Goal: Information Seeking & Learning: Find specific fact

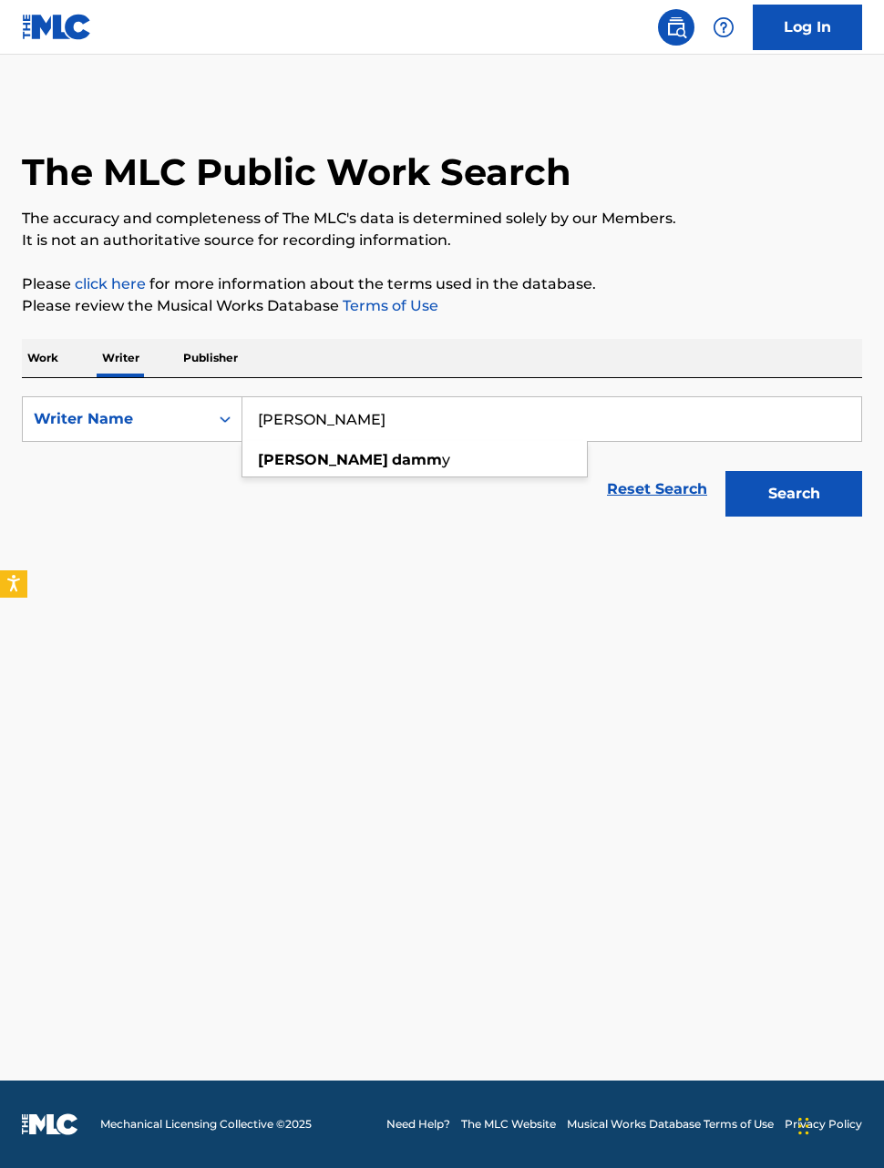
type input "[PERSON_NAME]"
click at [385, 451] on div "[PERSON_NAME] y" at bounding box center [414, 460] width 344 height 33
click at [792, 482] on button "Search" at bounding box center [793, 494] width 137 height 46
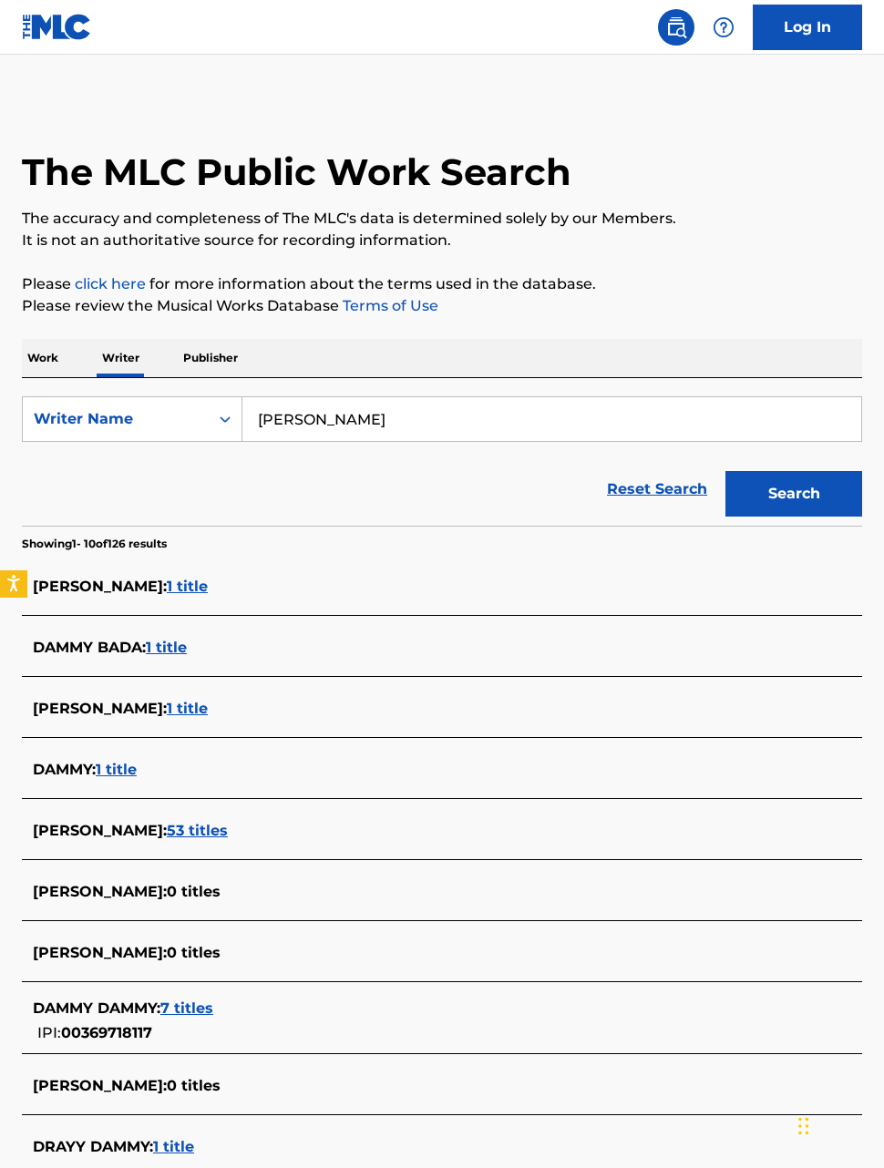
click at [182, 829] on span "53 titles" at bounding box center [197, 830] width 61 height 17
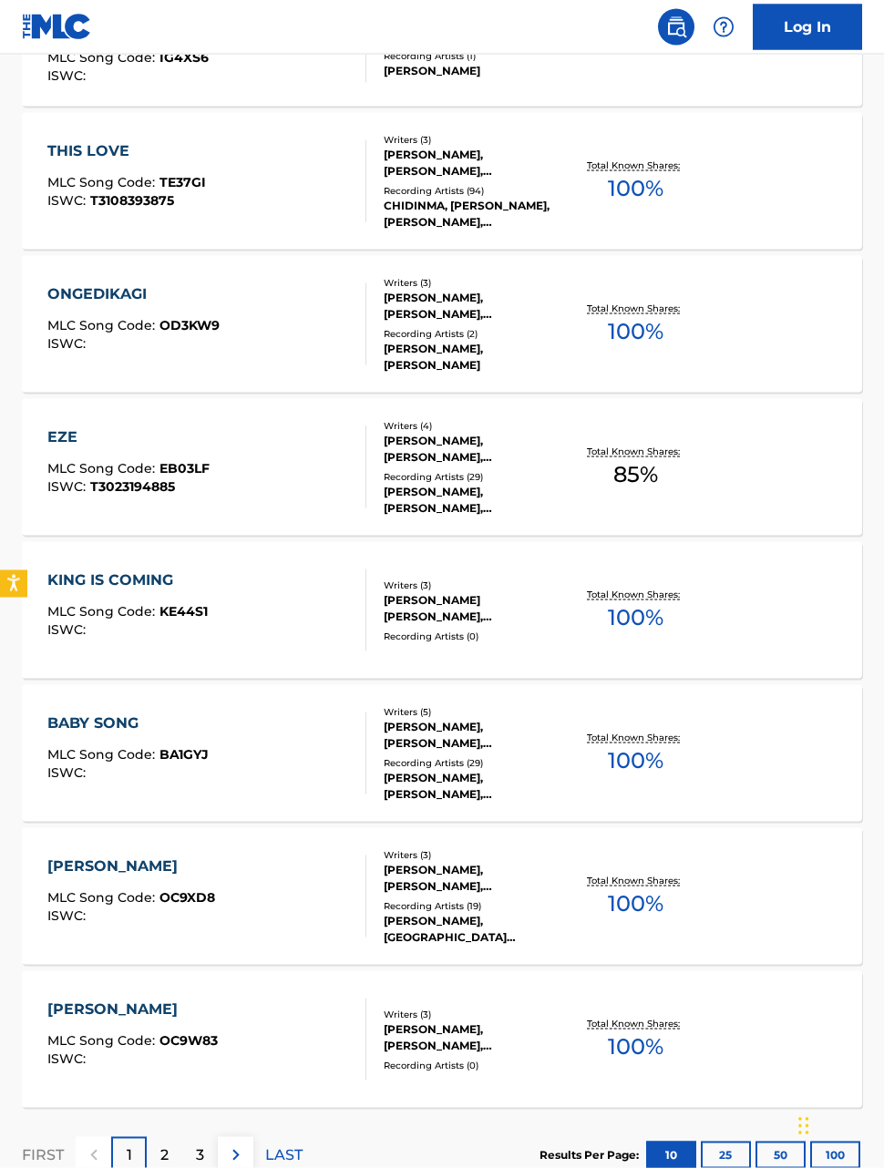
scroll to position [995, 0]
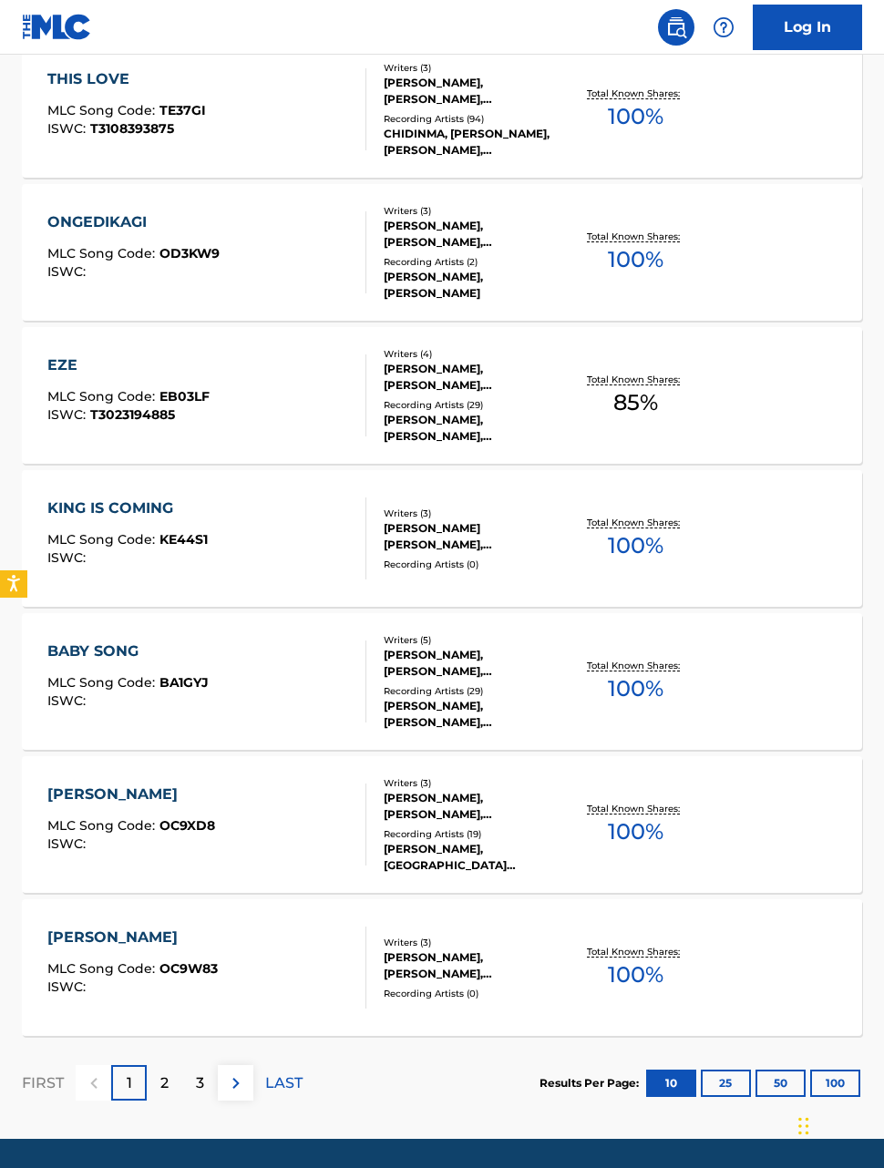
click at [160, 1065] on div "2" at bounding box center [165, 1083] width 36 height 36
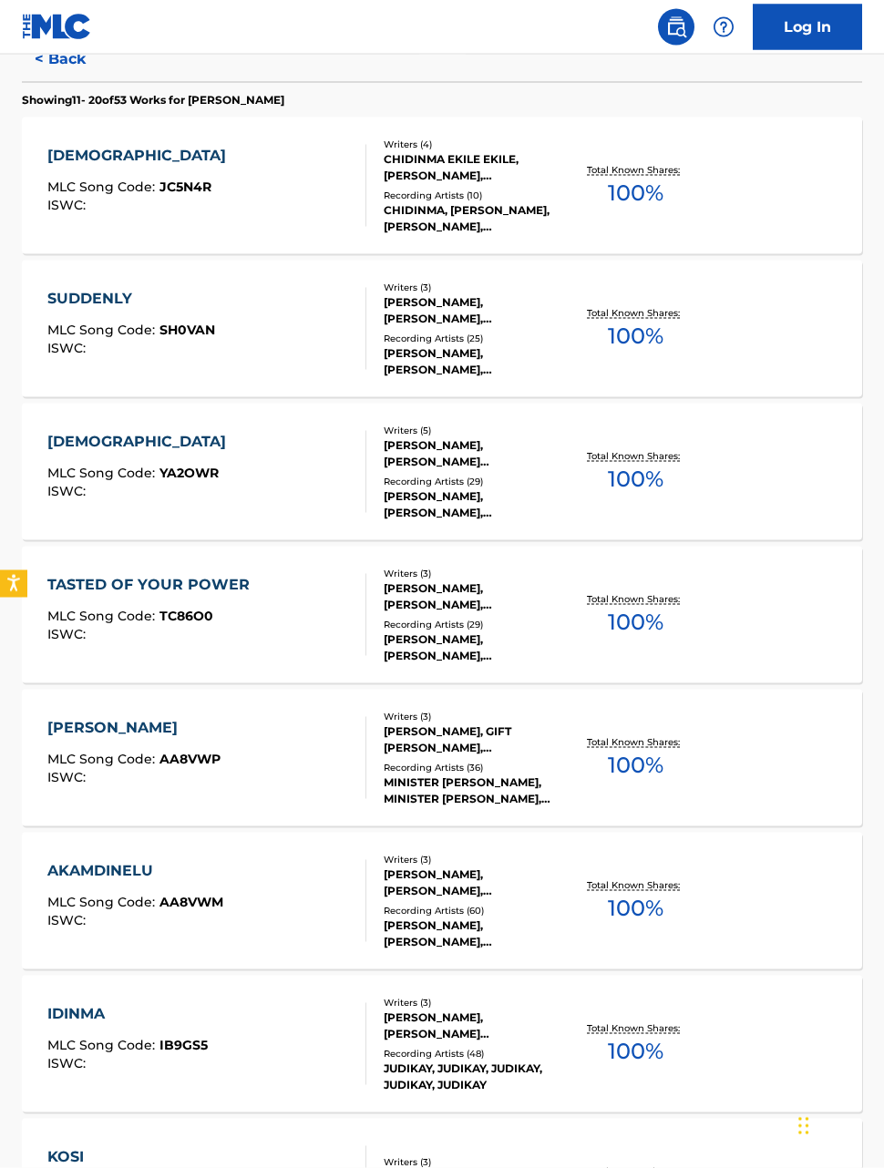
scroll to position [489, 0]
click at [547, 753] on div "[PERSON_NAME], GIFT [PERSON_NAME], [PERSON_NAME]" at bounding box center [474, 739] width 182 height 33
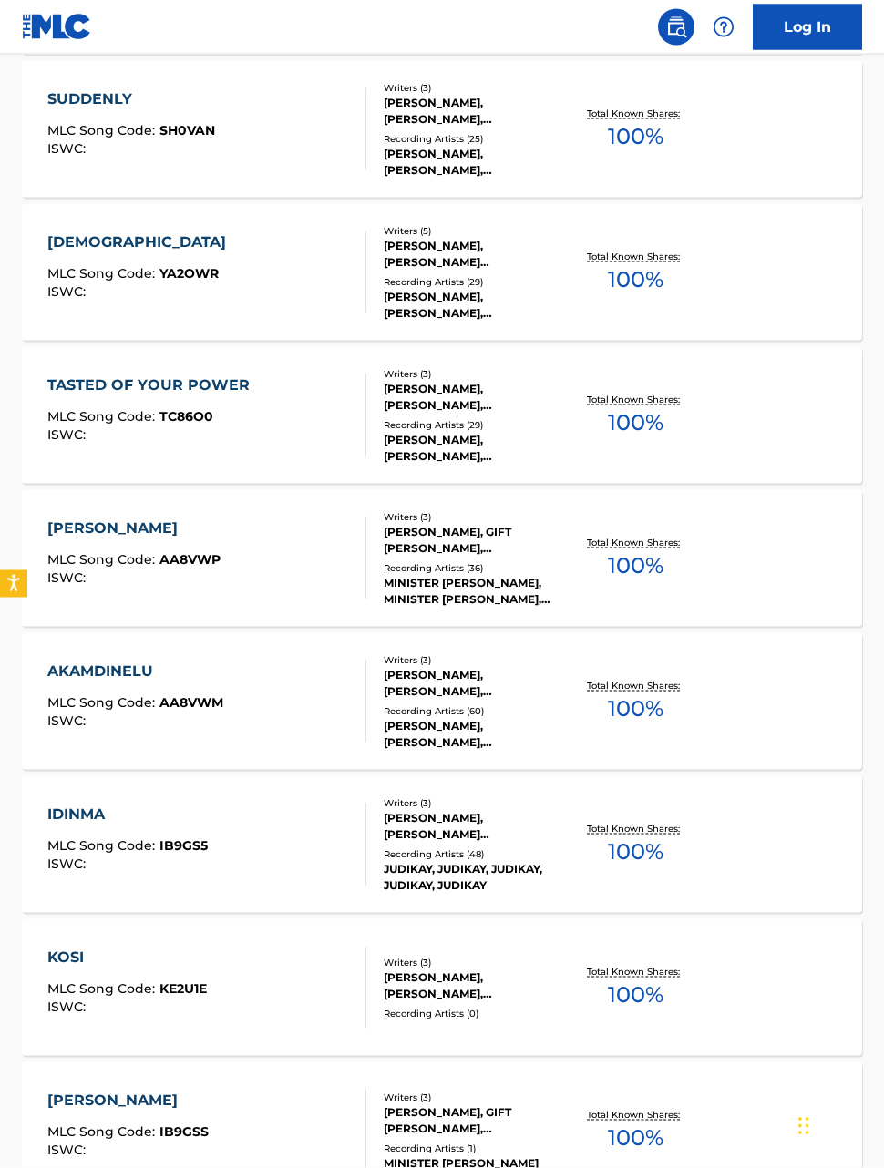
scroll to position [631, 0]
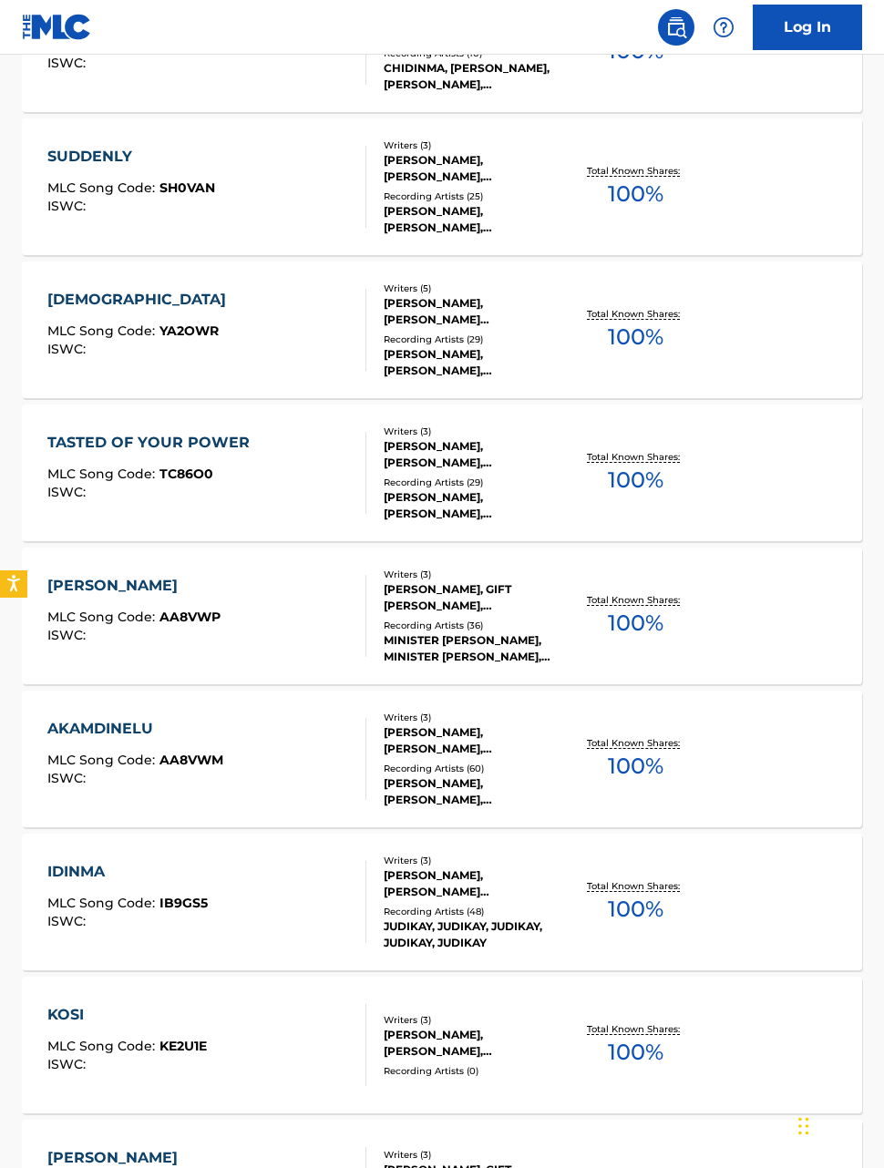
click at [507, 465] on div "[PERSON_NAME], [PERSON_NAME], [PERSON_NAME]" at bounding box center [474, 454] width 182 height 33
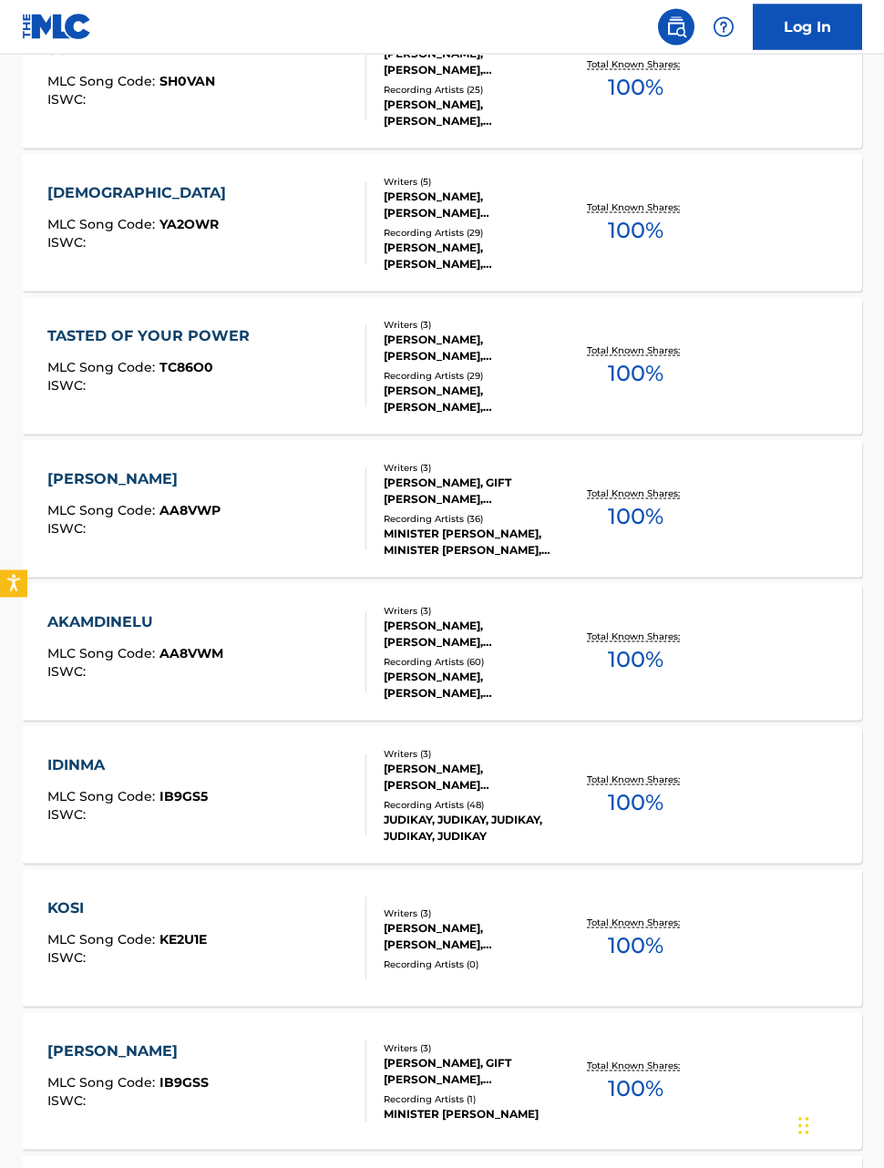
scroll to position [995, 0]
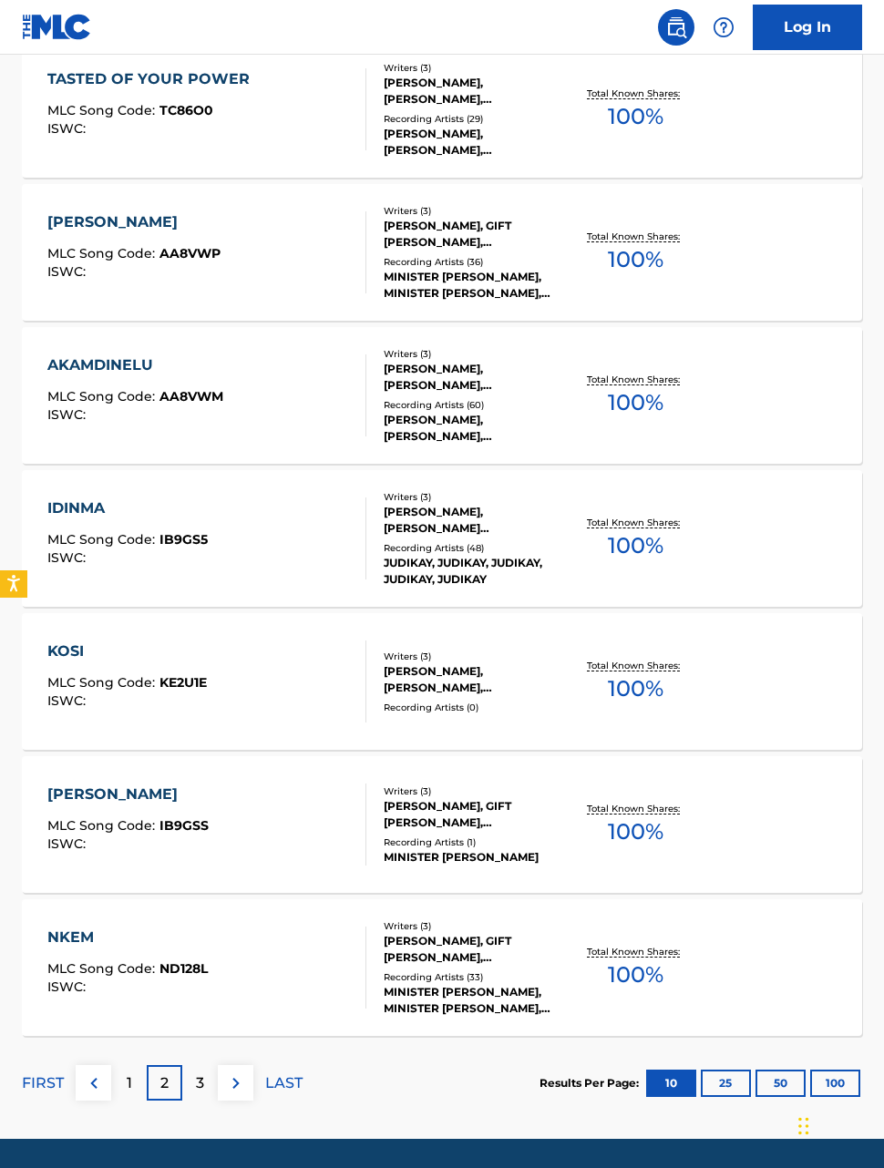
click at [194, 1068] on div "3" at bounding box center [200, 1083] width 36 height 36
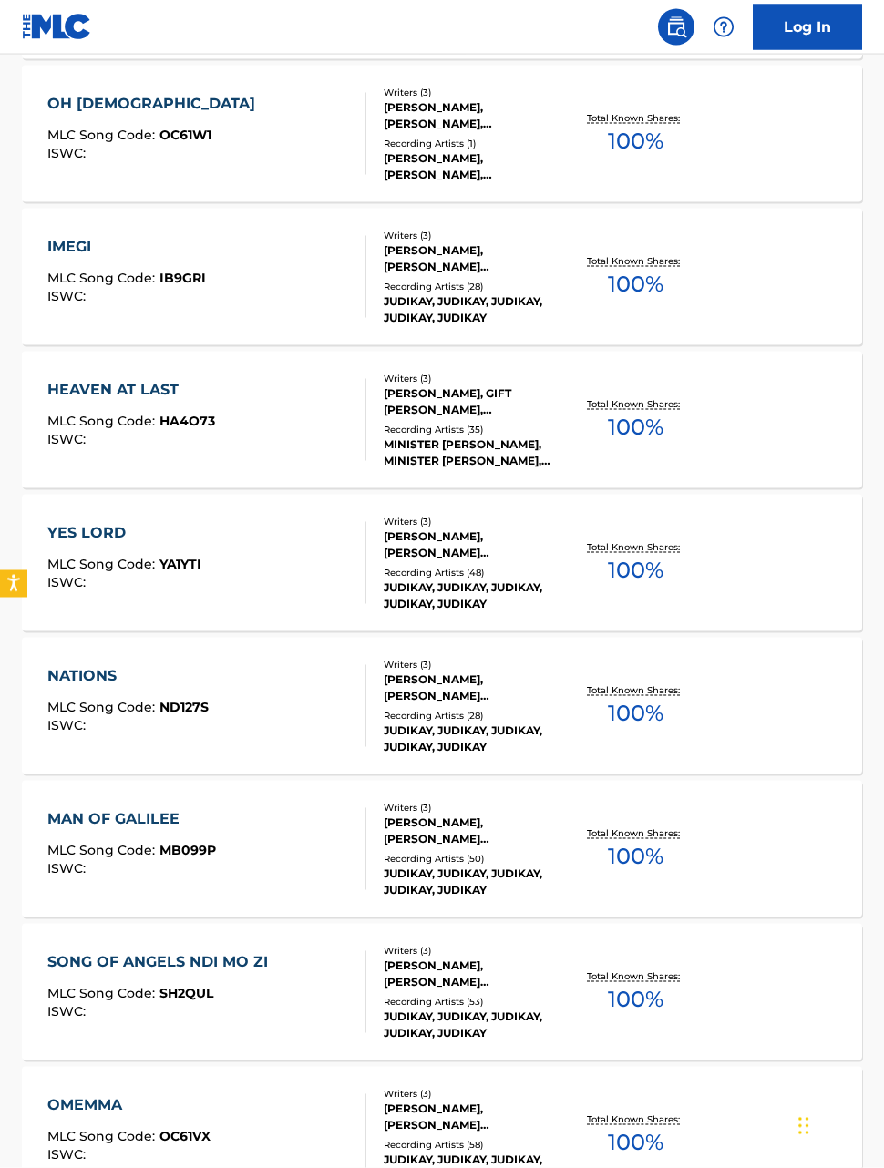
scroll to position [685, 0]
click at [484, 1005] on div "Recording Artists ( 53 )" at bounding box center [474, 1001] width 182 height 14
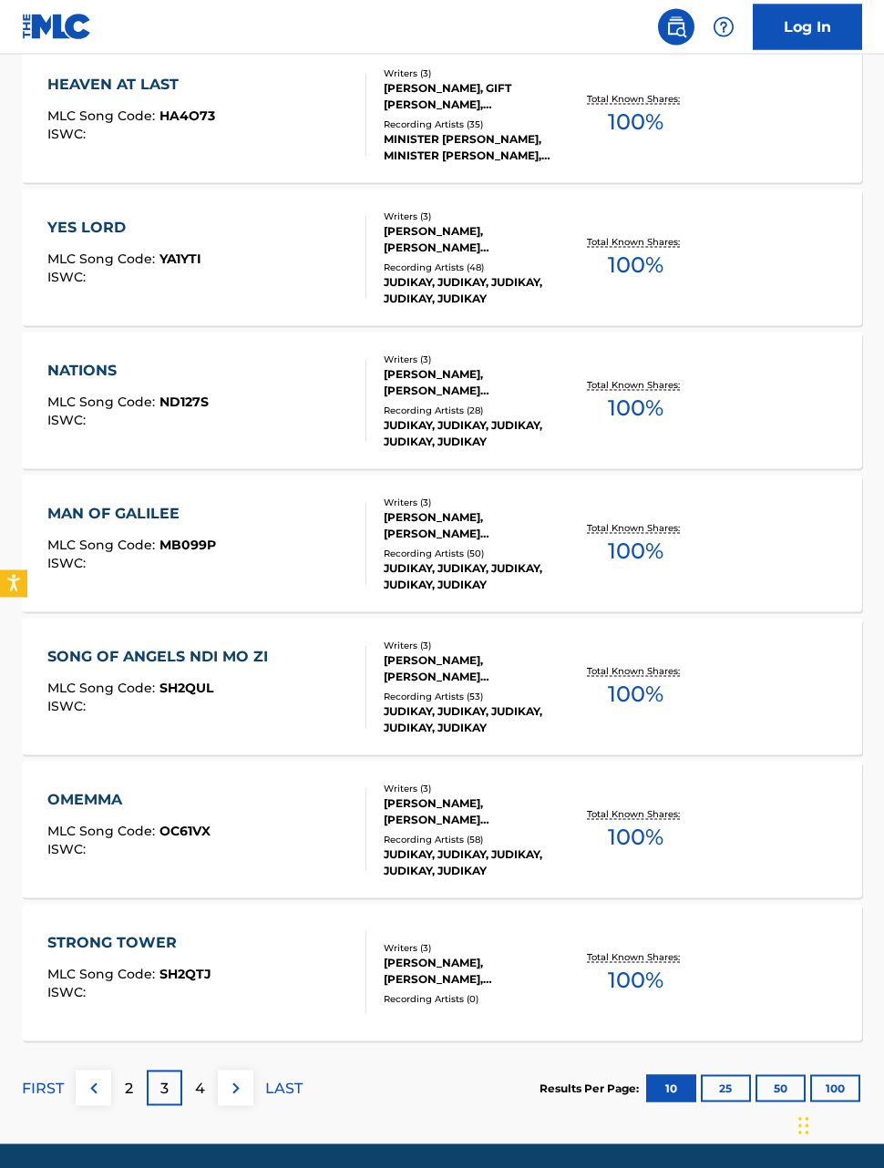
scroll to position [995, 0]
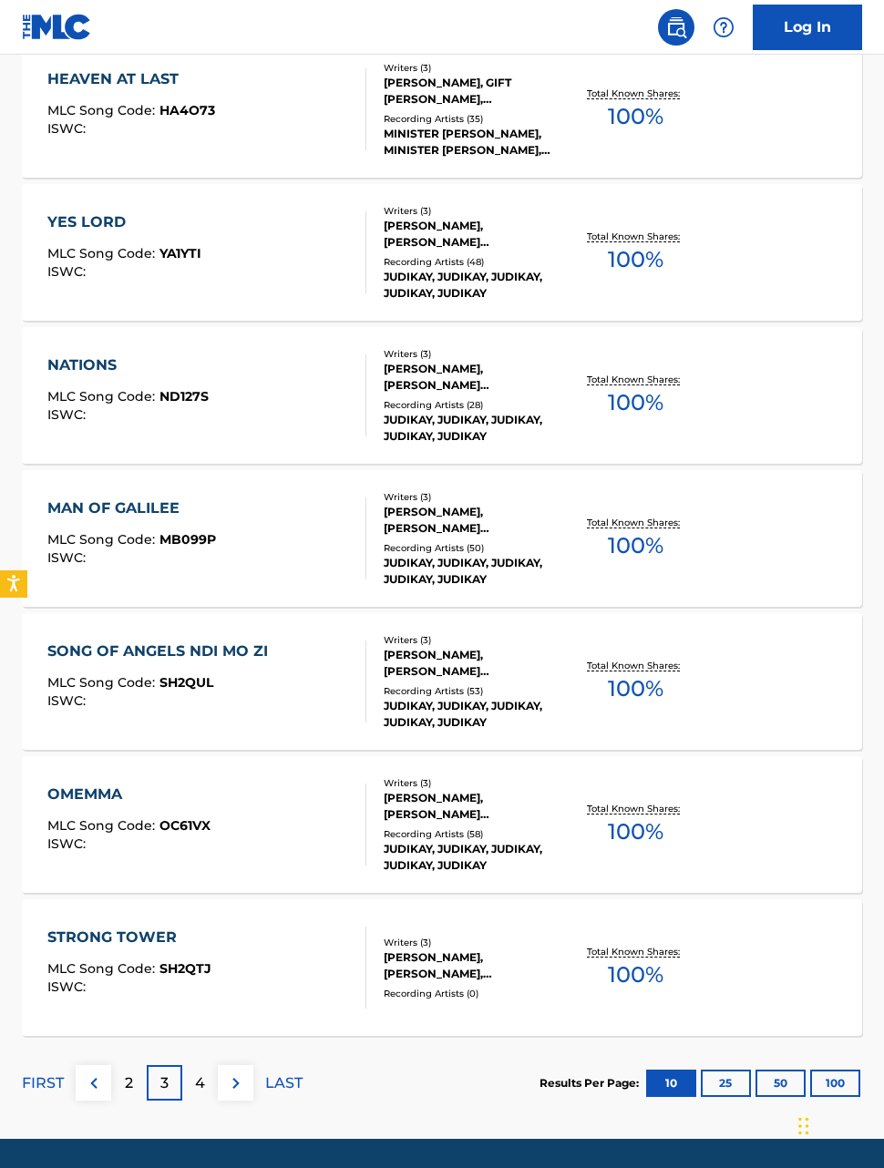
click at [199, 1076] on p "4" at bounding box center [200, 1083] width 10 height 22
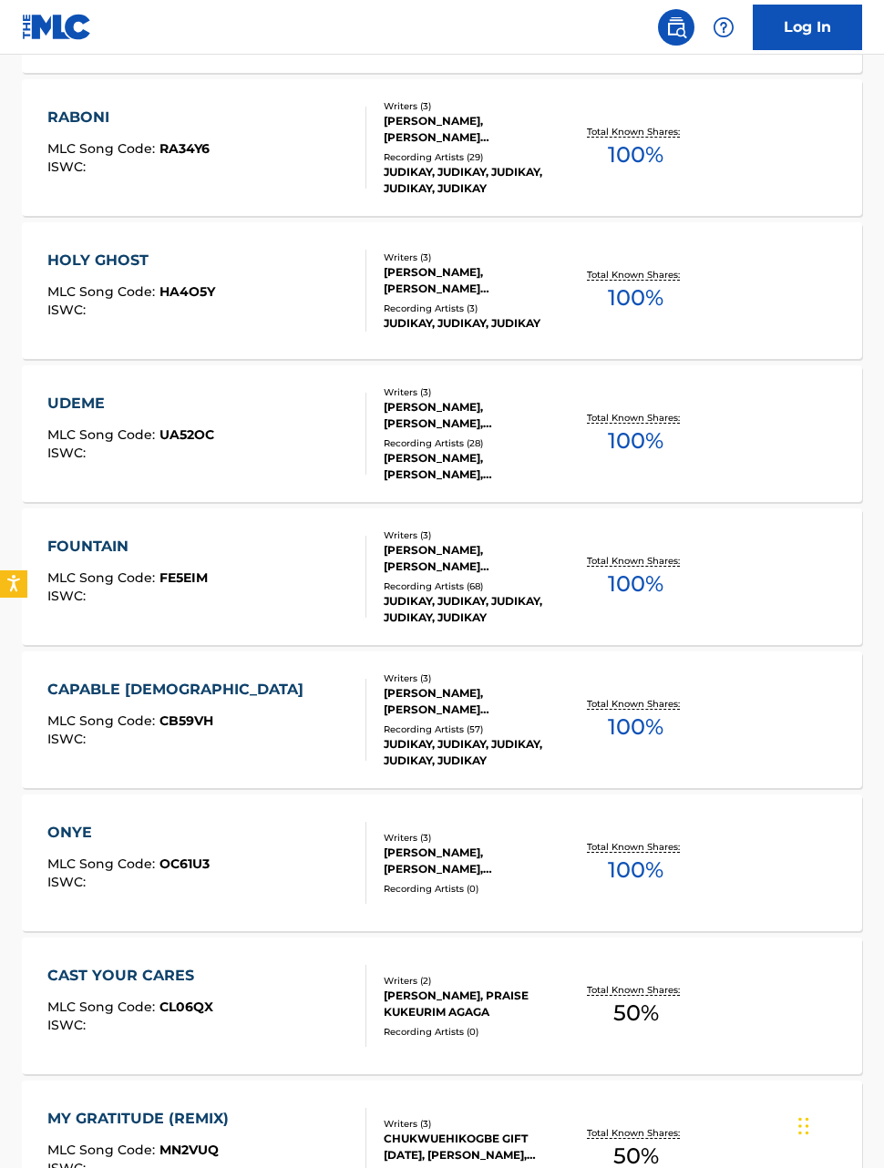
scroll to position [680, 0]
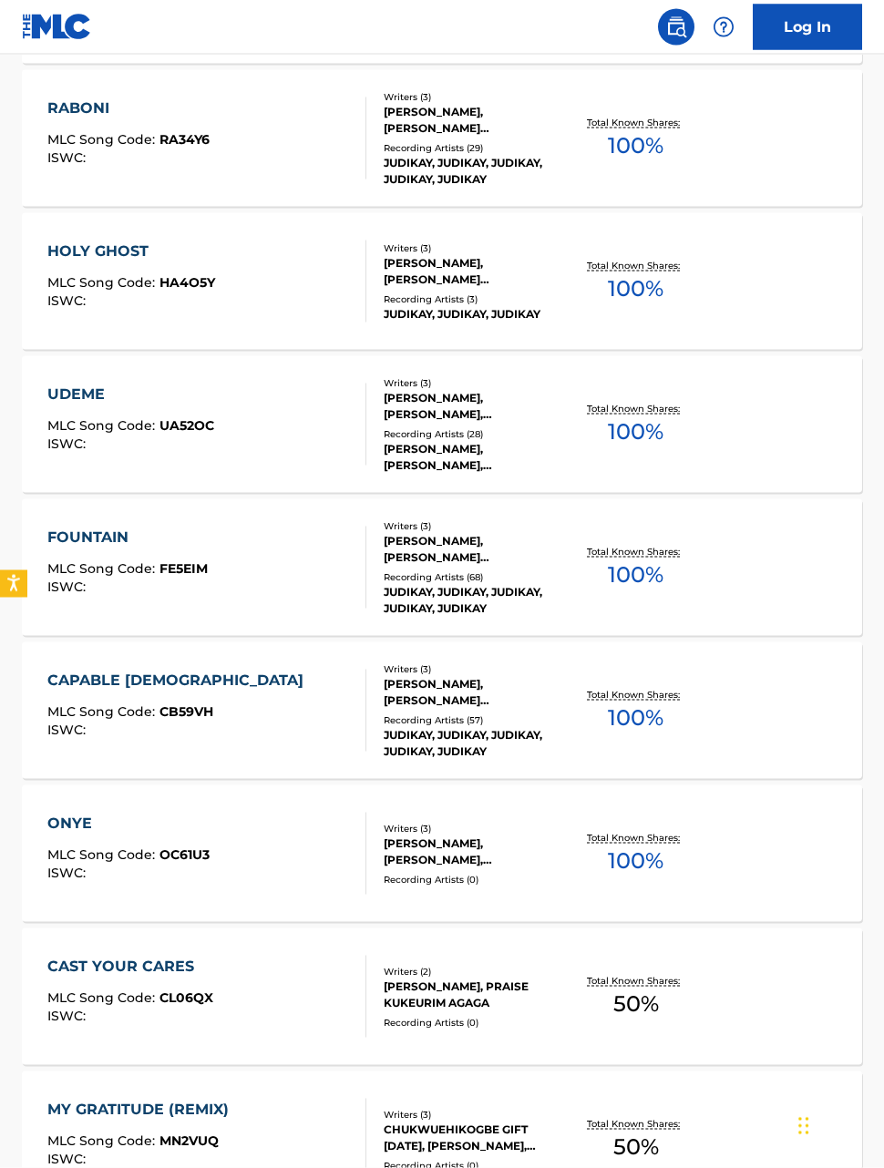
click at [501, 565] on div "Writers ( 3 ) [PERSON_NAME], [PERSON_NAME] [PERSON_NAME] Recording Artists ( 68…" at bounding box center [465, 567] width 199 height 97
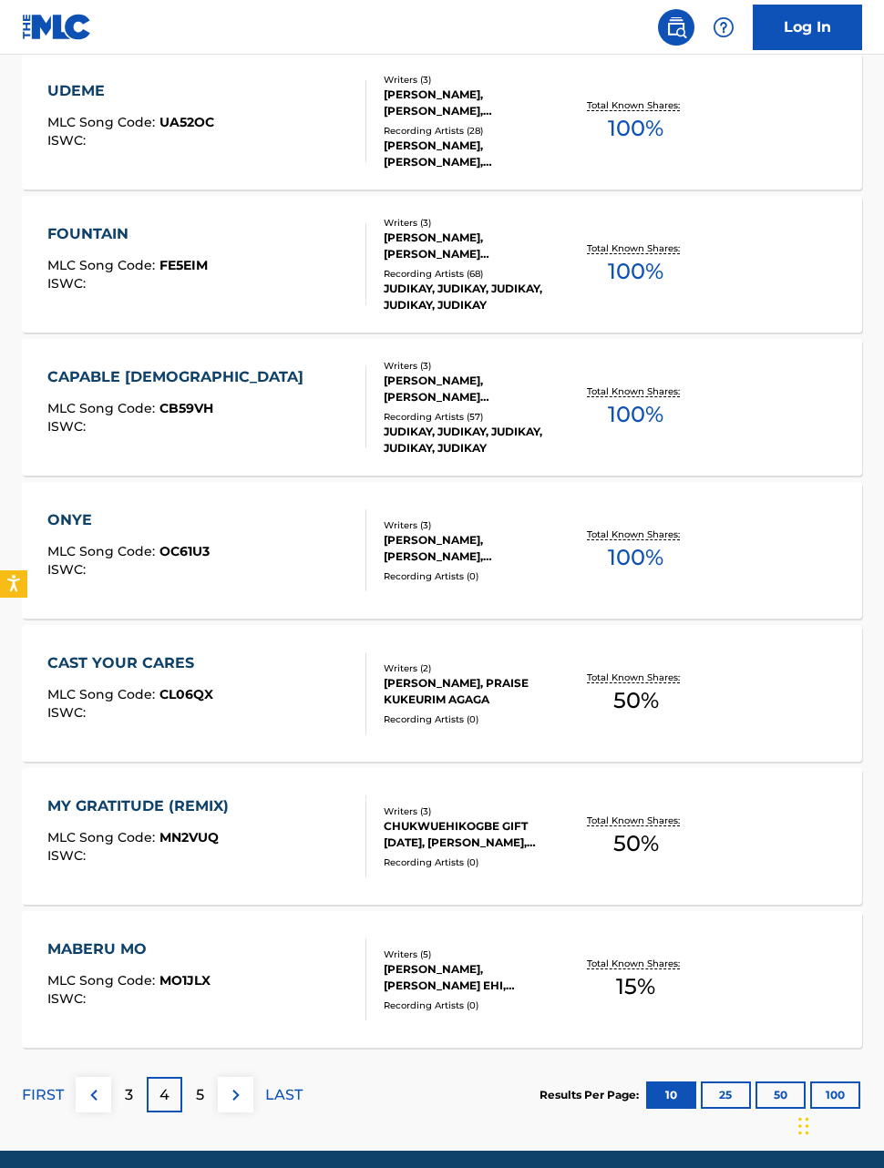
scroll to position [995, 0]
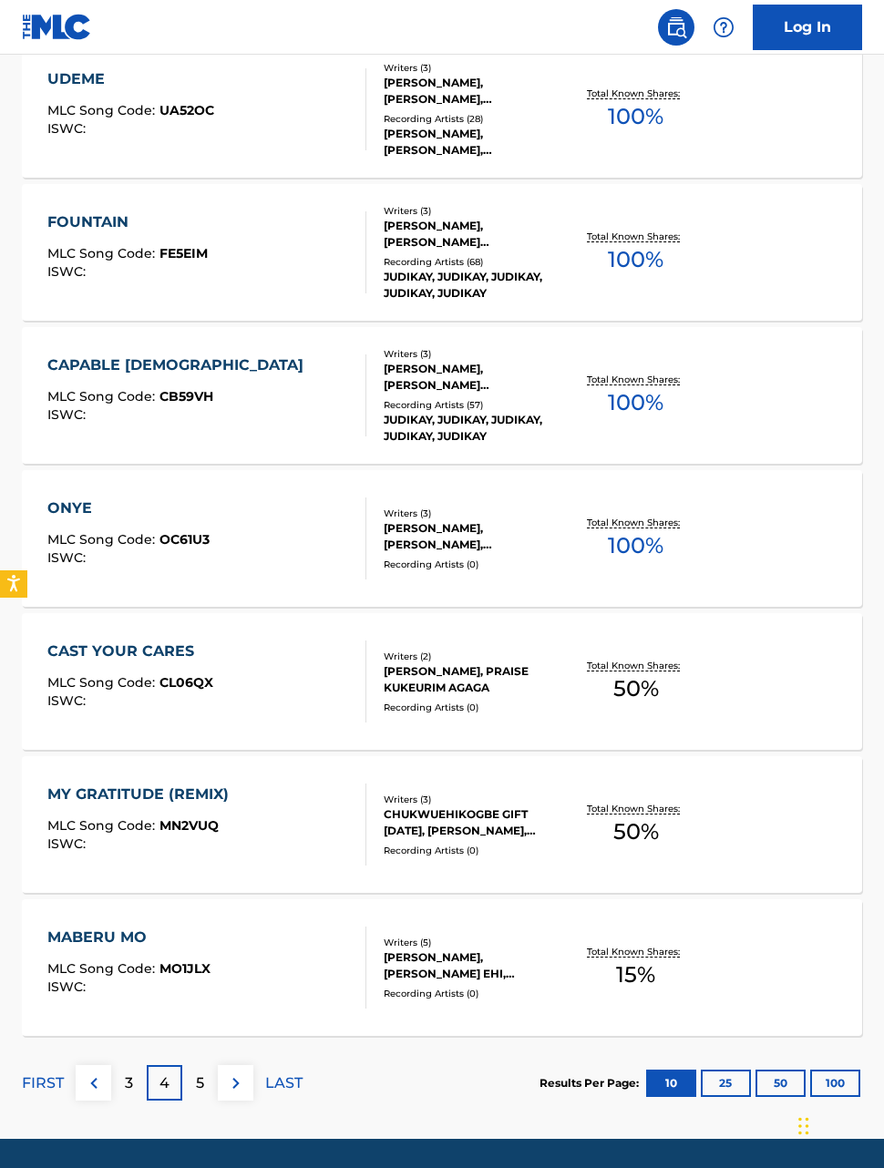
click at [513, 706] on div "Recording Artists ( 0 )" at bounding box center [474, 707] width 182 height 14
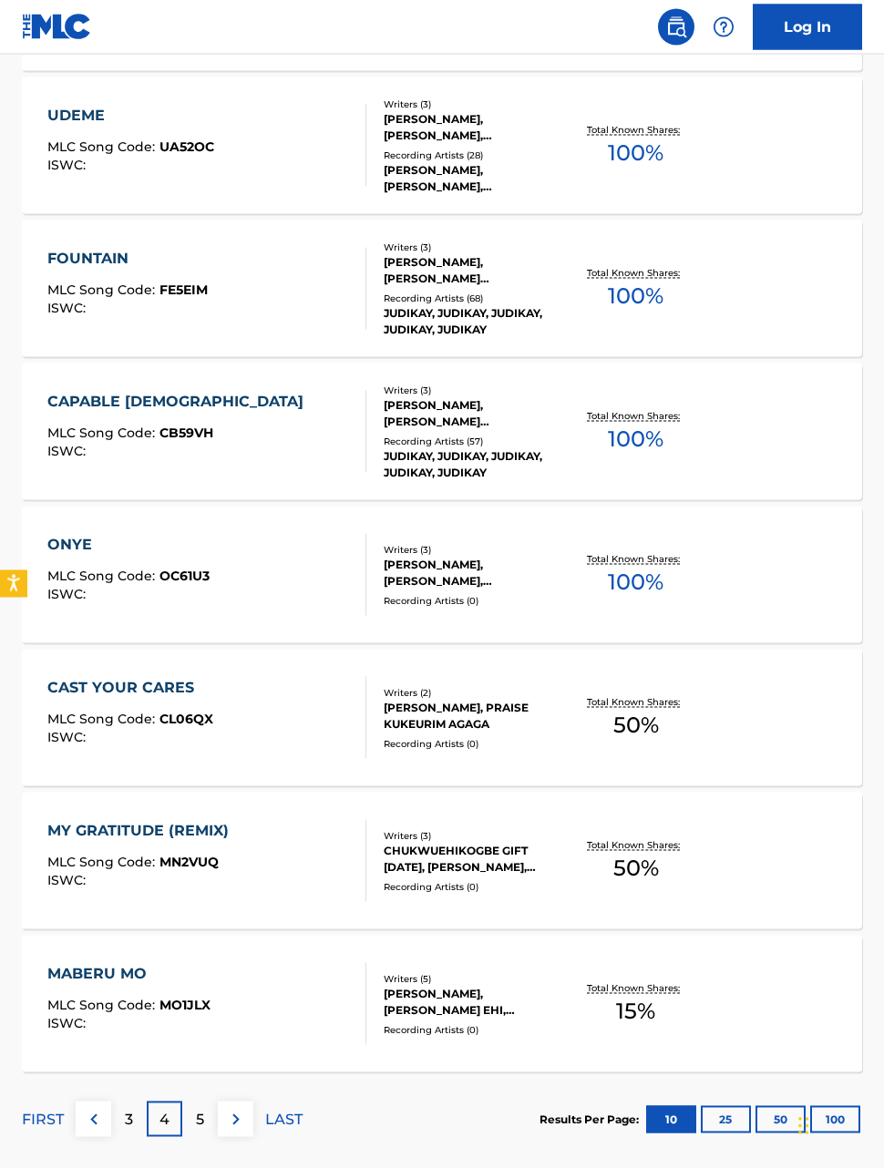
scroll to position [995, 0]
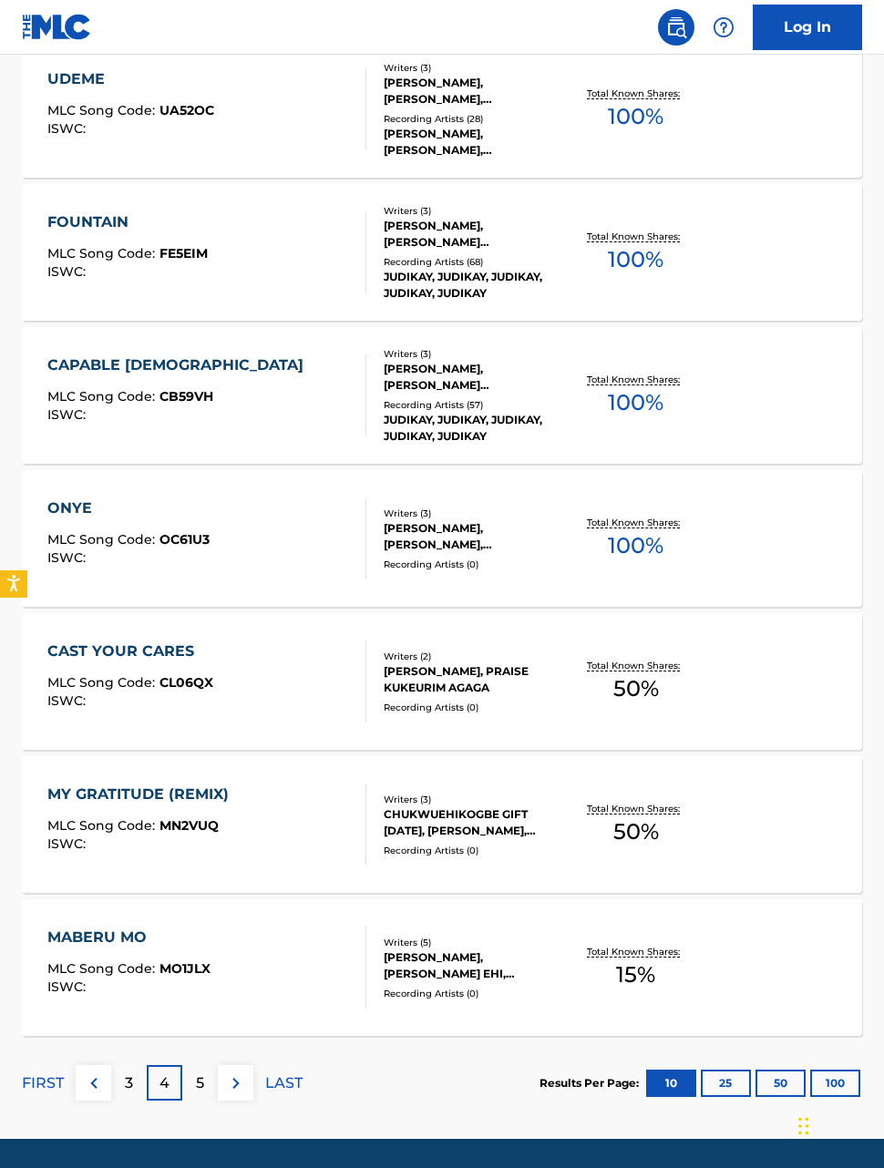
click at [514, 985] on div "Writers ( 5 ) [PERSON_NAME], [PERSON_NAME] EHI, [PERSON_NAME], [PERSON_NAME], S…" at bounding box center [465, 967] width 199 height 65
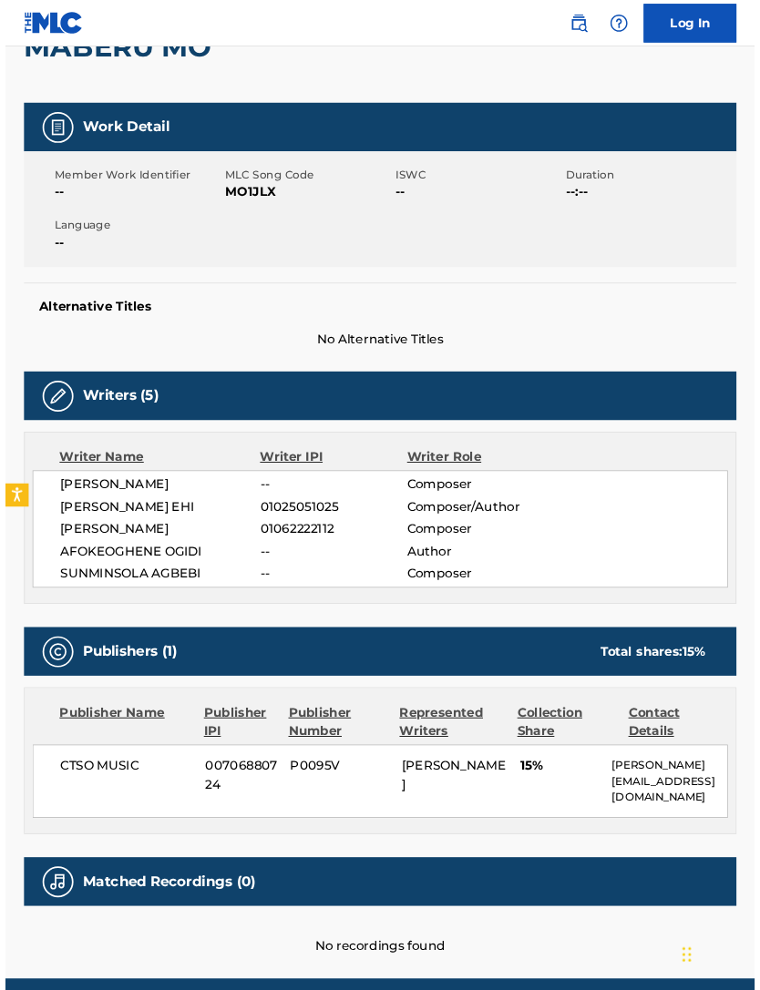
scroll to position [394, 0]
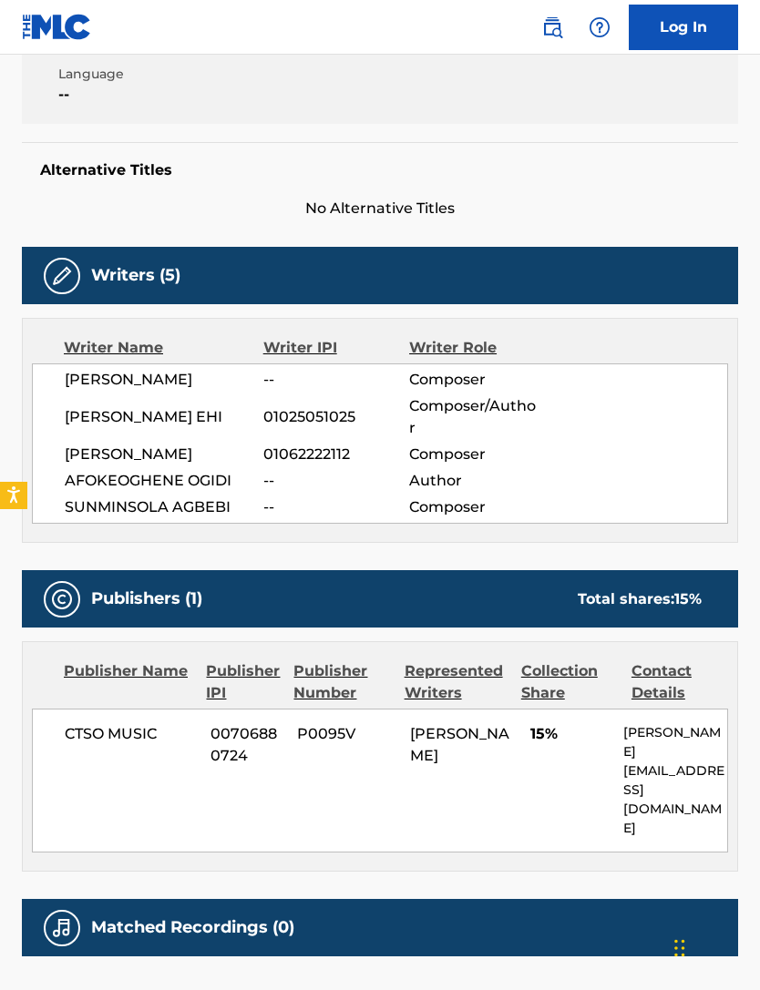
click at [677, 444] on div "[PERSON_NAME] 01062222112 Composer" at bounding box center [396, 455] width 662 height 22
click at [627, 956] on div "No recordings found" at bounding box center [380, 985] width 716 height 58
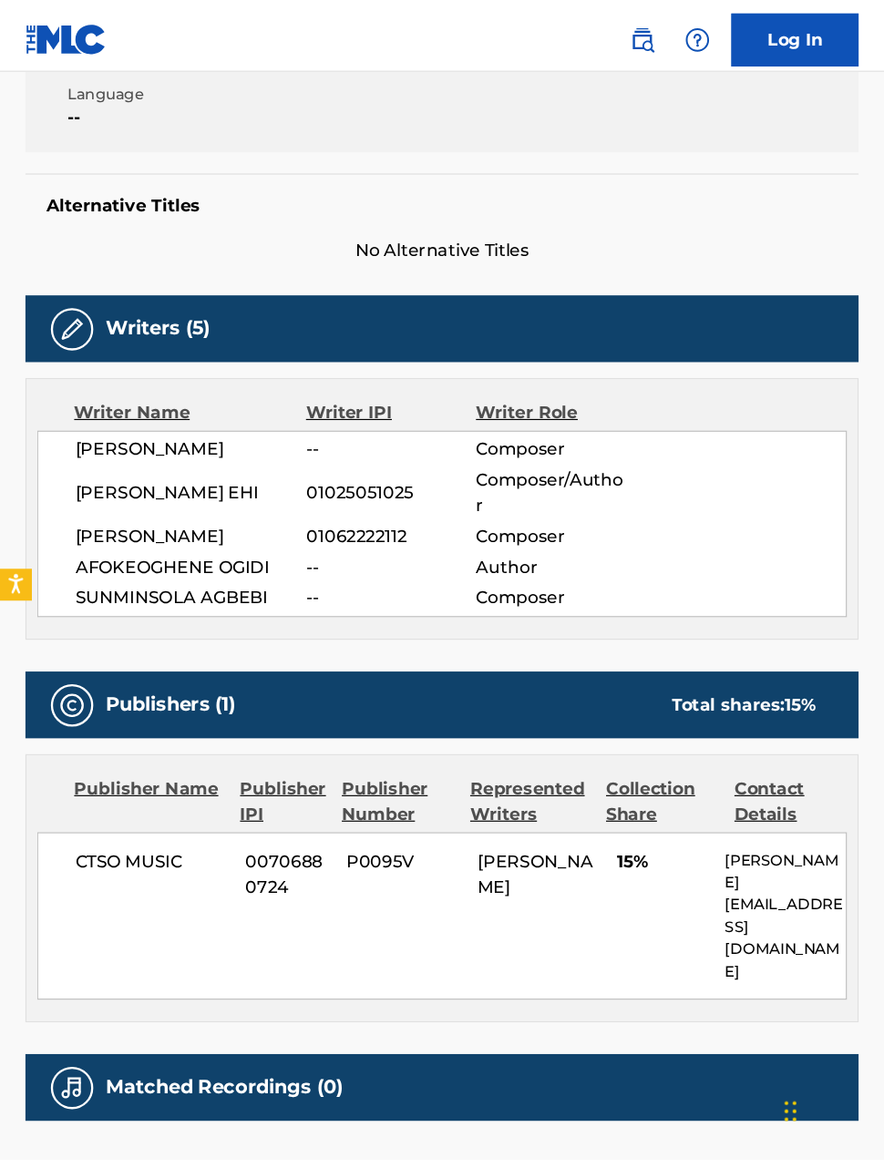
scroll to position [203, 0]
